Goal: Information Seeking & Learning: Learn about a topic

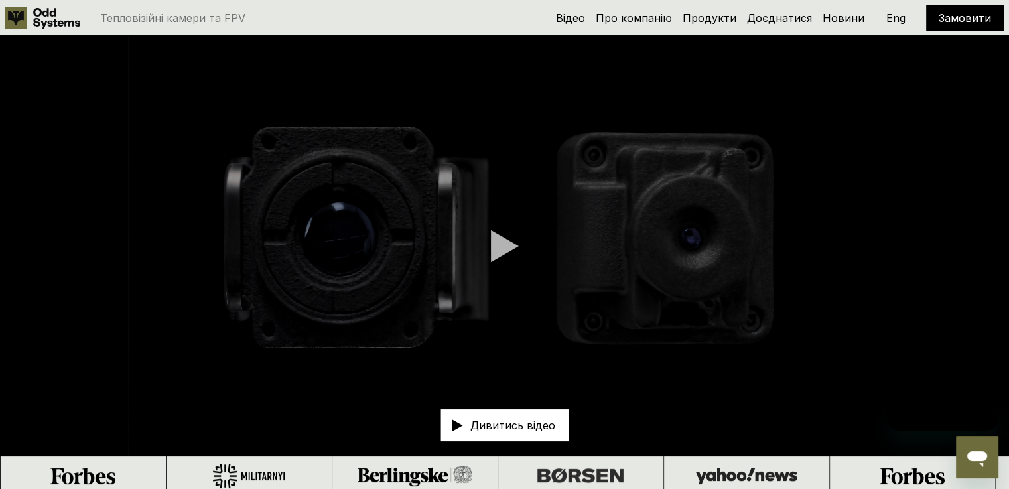
click at [718, 13] on link "Продукти" at bounding box center [710, 17] width 54 height 13
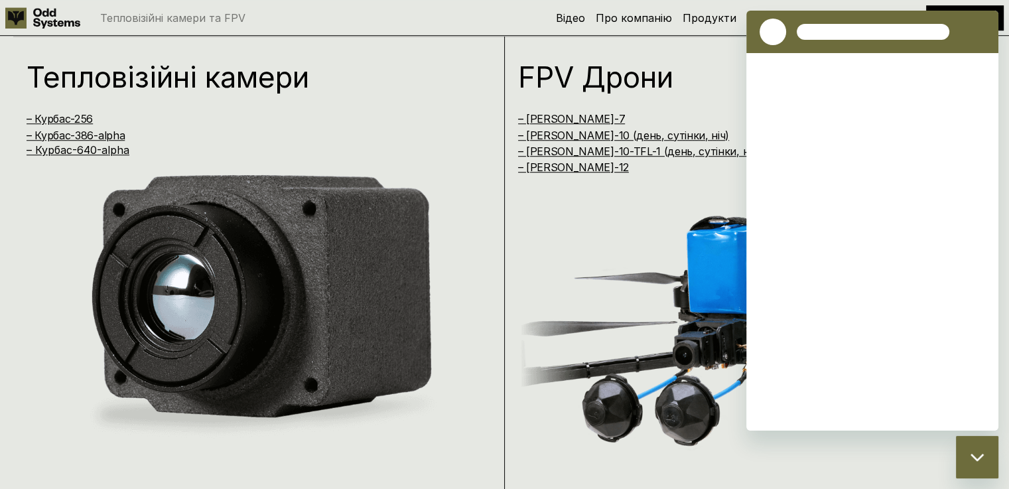
scroll to position [984, 0]
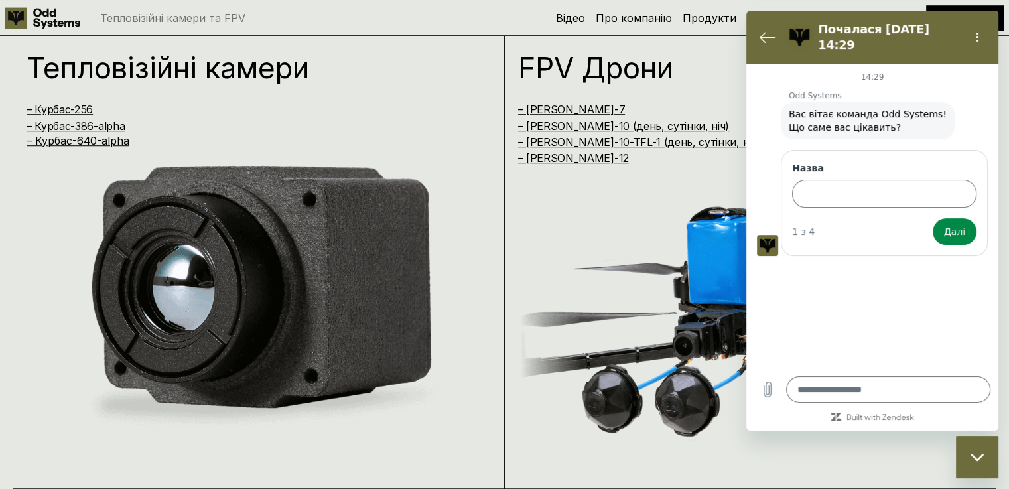
click at [971, 467] on div "Закрити вікно обміну повідомленнями" at bounding box center [977, 457] width 40 height 40
type textarea "*"
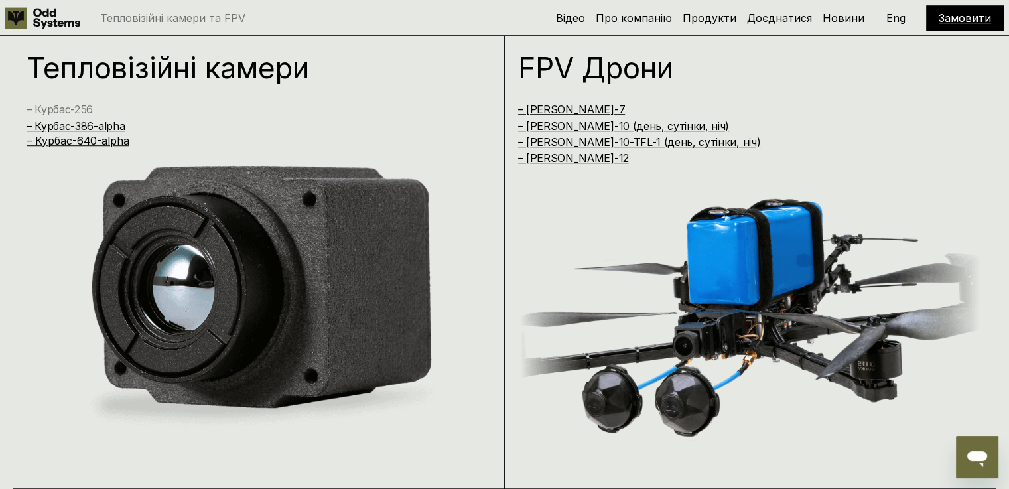
click at [68, 105] on link "– Курбас-256" at bounding box center [60, 109] width 66 height 13
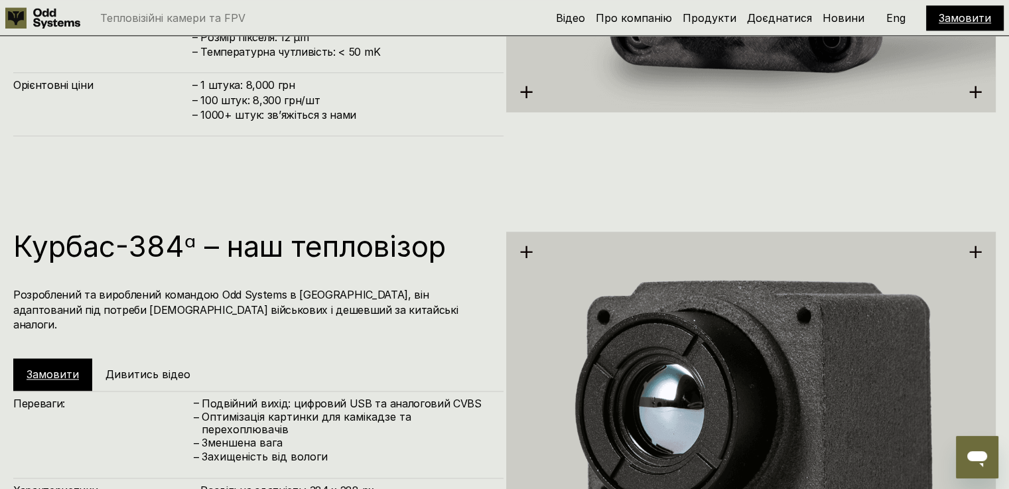
scroll to position [1809, 0]
click at [98, 359] on div "Замовити Дивитись відео" at bounding box center [117, 375] width 208 height 32
click at [111, 367] on h5 "Дивитись відео" at bounding box center [147, 374] width 85 height 15
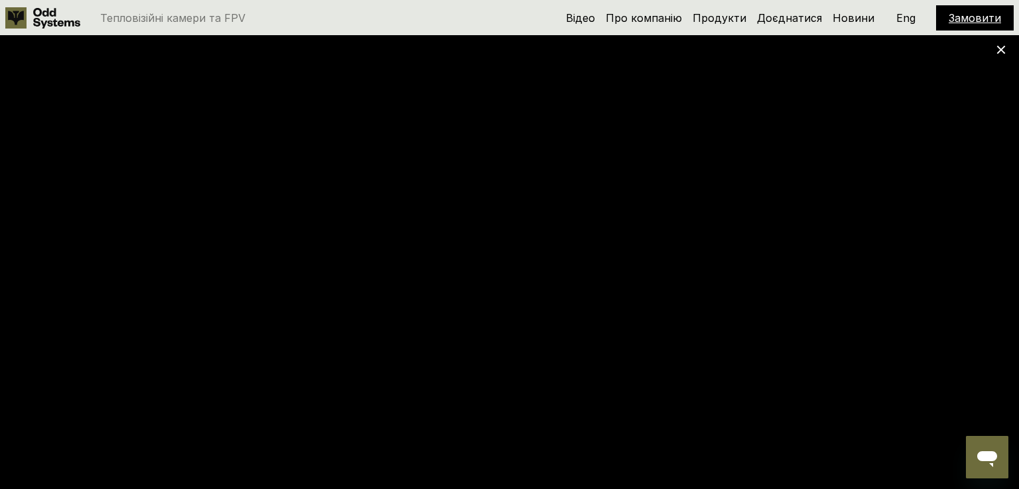
click at [1001, 44] on div at bounding box center [509, 244] width 1019 height 489
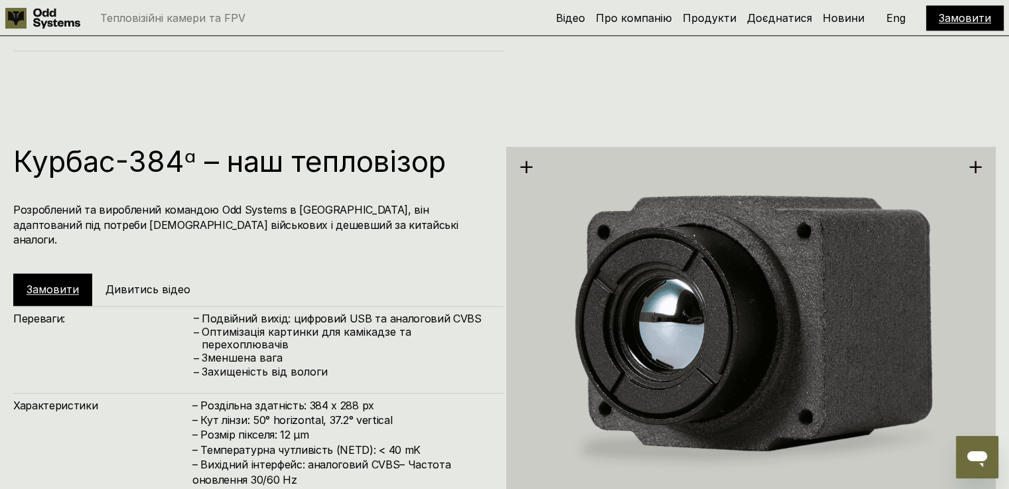
scroll to position [1898, 0]
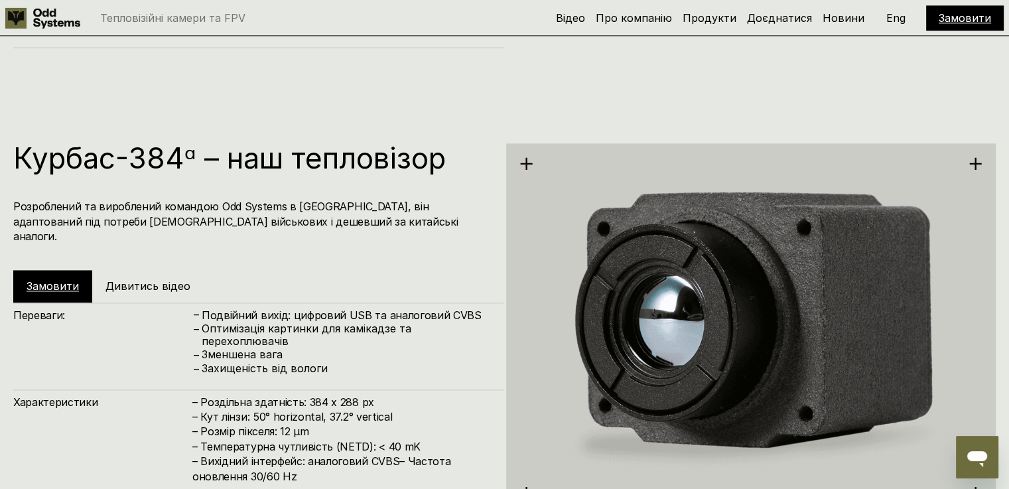
click at [166, 270] on div "Замовити Дивитись відео" at bounding box center [117, 286] width 208 height 32
click at [164, 279] on h5 "Дивитись відео" at bounding box center [147, 286] width 85 height 15
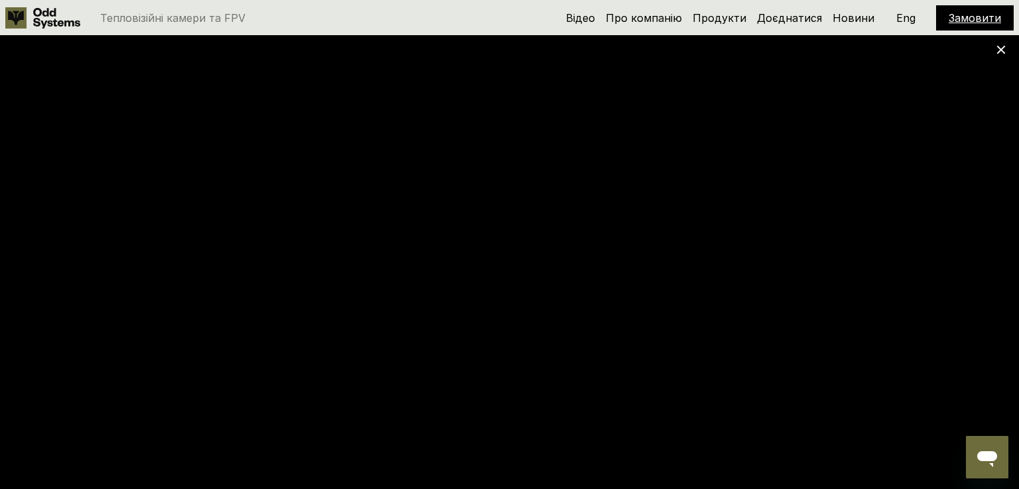
click at [1006, 54] on div at bounding box center [509, 244] width 1019 height 489
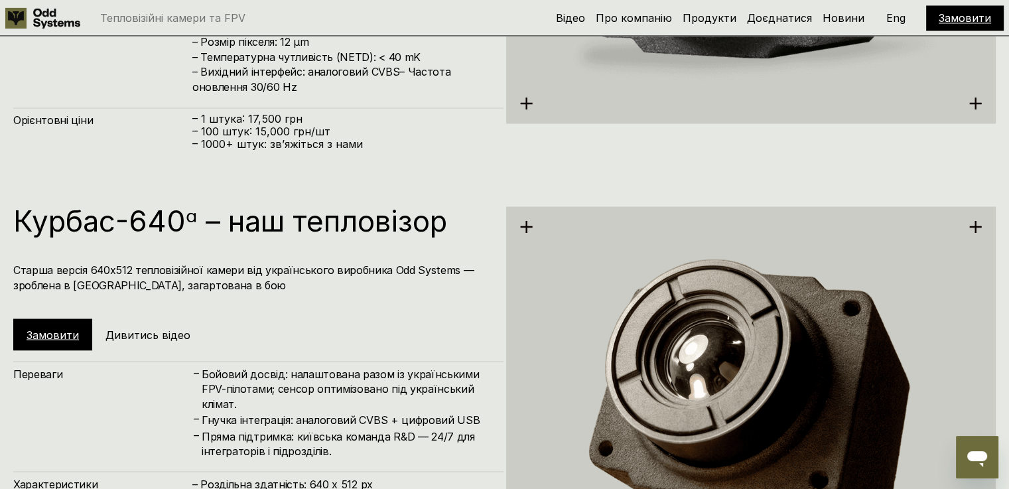
scroll to position [2288, 0]
click at [157, 330] on h5 "Дивитись відео" at bounding box center [147, 333] width 85 height 15
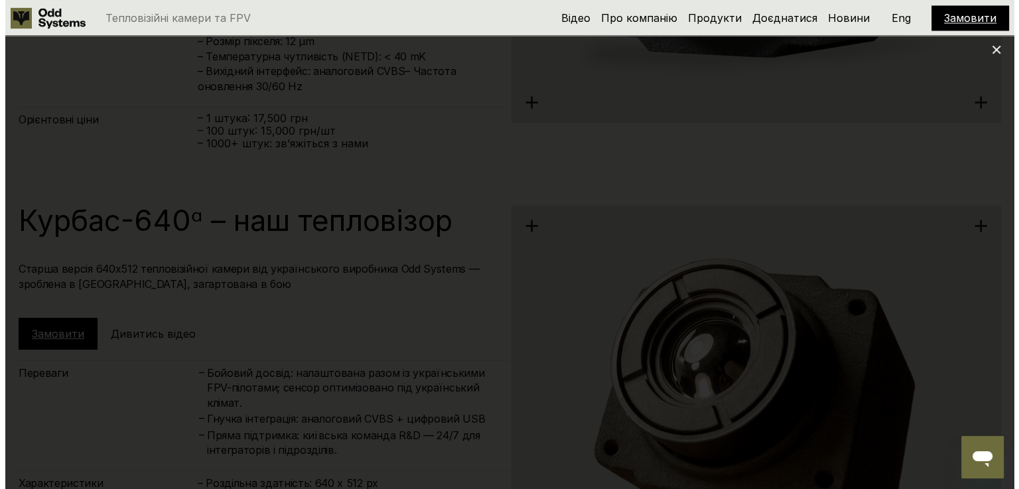
scroll to position [2277, 0]
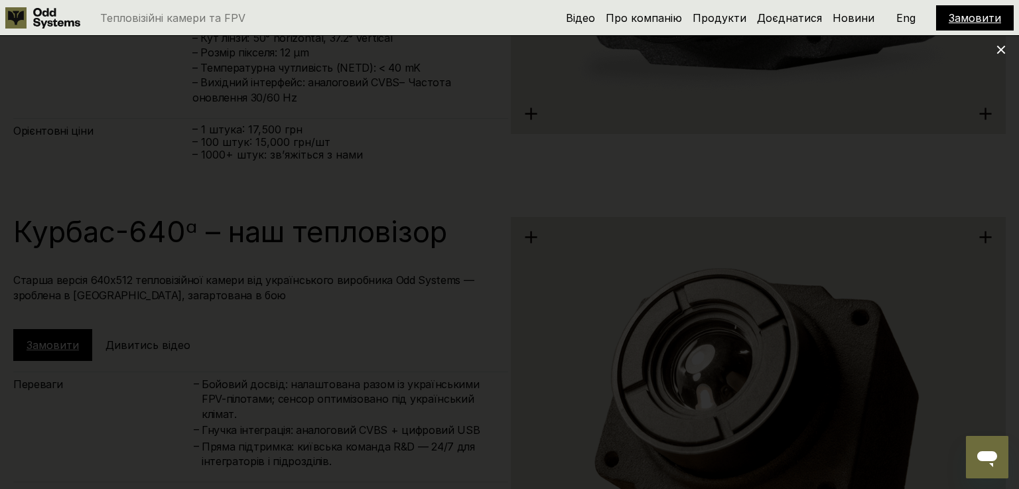
click at [999, 52] on use at bounding box center [1001, 50] width 9 height 9
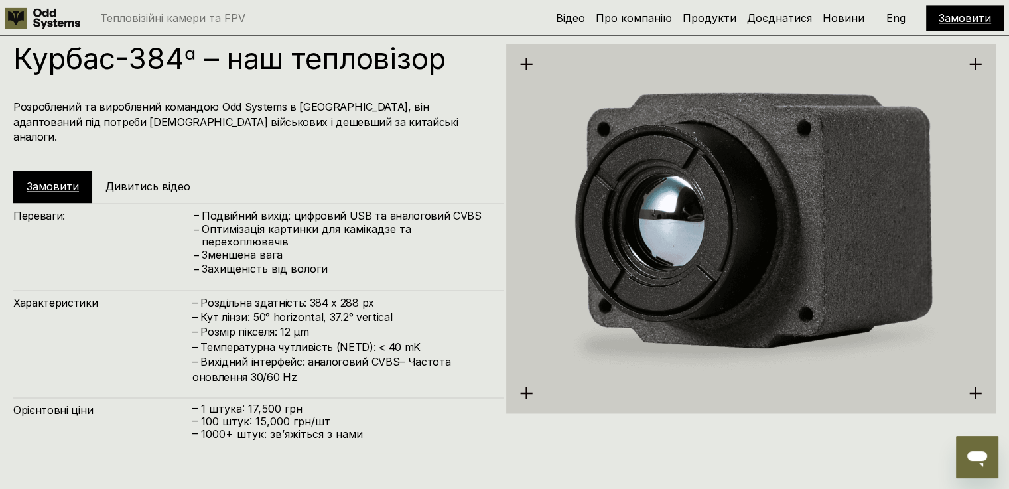
scroll to position [2010, 0]
